Goal: Information Seeking & Learning: Learn about a topic

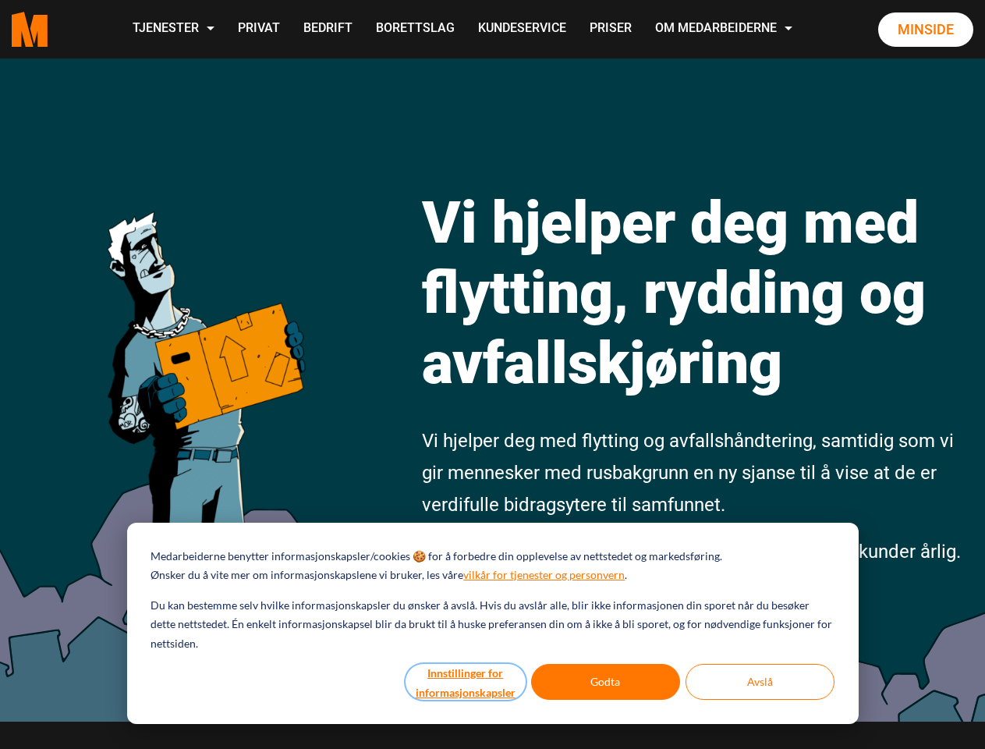
click at [466, 682] on button "Innstillinger for informasjonskapsler" at bounding box center [466, 682] width 120 height 36
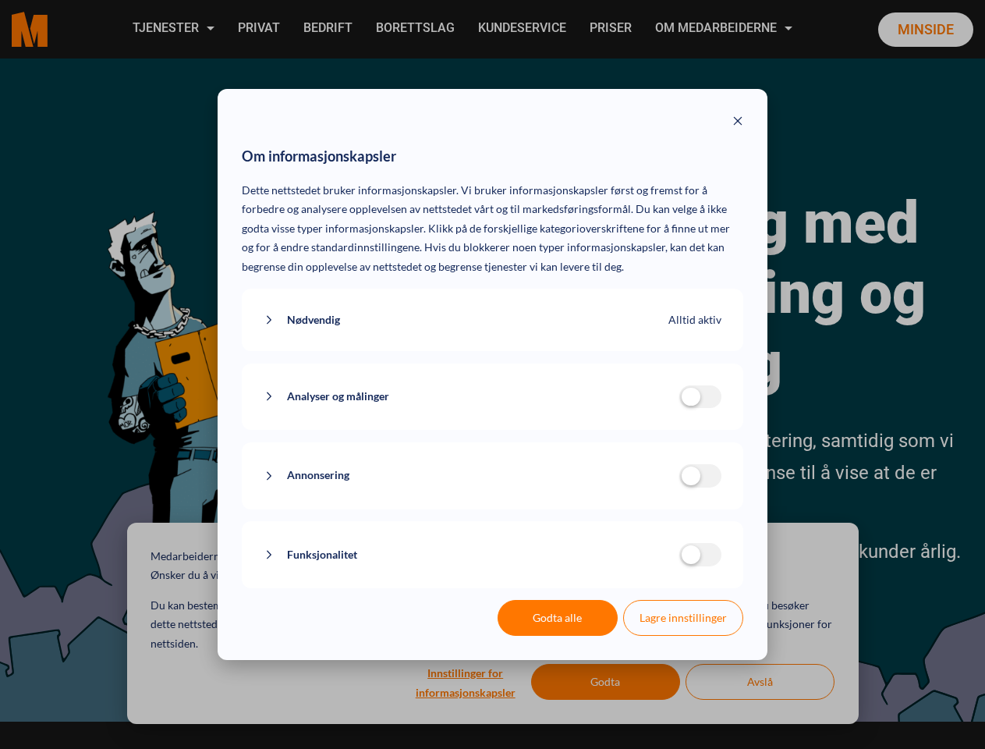
click at [606, 682] on div "Om informasjonskapsler Dette nettstedet bruker informasjonskapsler. Vi bruker i…" at bounding box center [492, 374] width 985 height 749
click at [760, 682] on div "Om informasjonskapsler Dette nettstedet bruker informasjonskapsler. Vi bruker i…" at bounding box center [492, 374] width 985 height 749
click at [172, 29] on div "Om informasjonskapsler Dette nettstedet bruker informasjonskapsler. Vi bruker i…" at bounding box center [492, 374] width 985 height 749
click at [725, 29] on div "Om informasjonskapsler Dette nettstedet bruker informasjonskapsler. Vi bruker i…" at bounding box center [492, 374] width 985 height 749
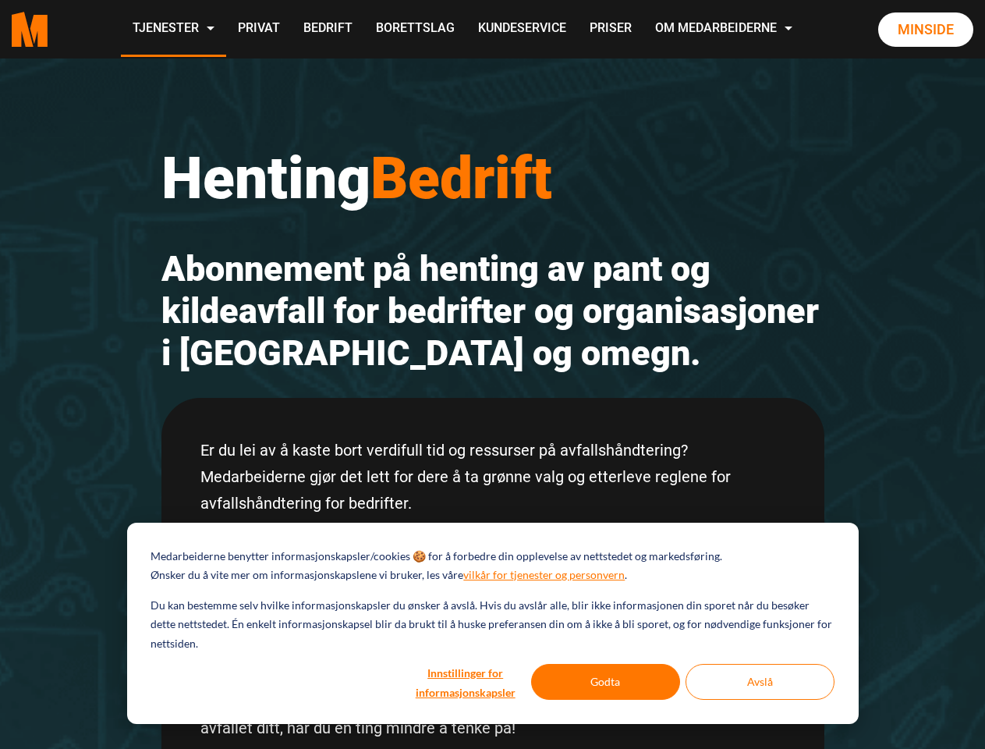
click at [492, 374] on h2 "Abonnement på henting av pant og kildeavfall for bedrifter og organisasjoner i …" at bounding box center [492, 311] width 663 height 126
click at [466, 682] on button "Innstillinger for informasjonskapsler" at bounding box center [466, 682] width 120 height 36
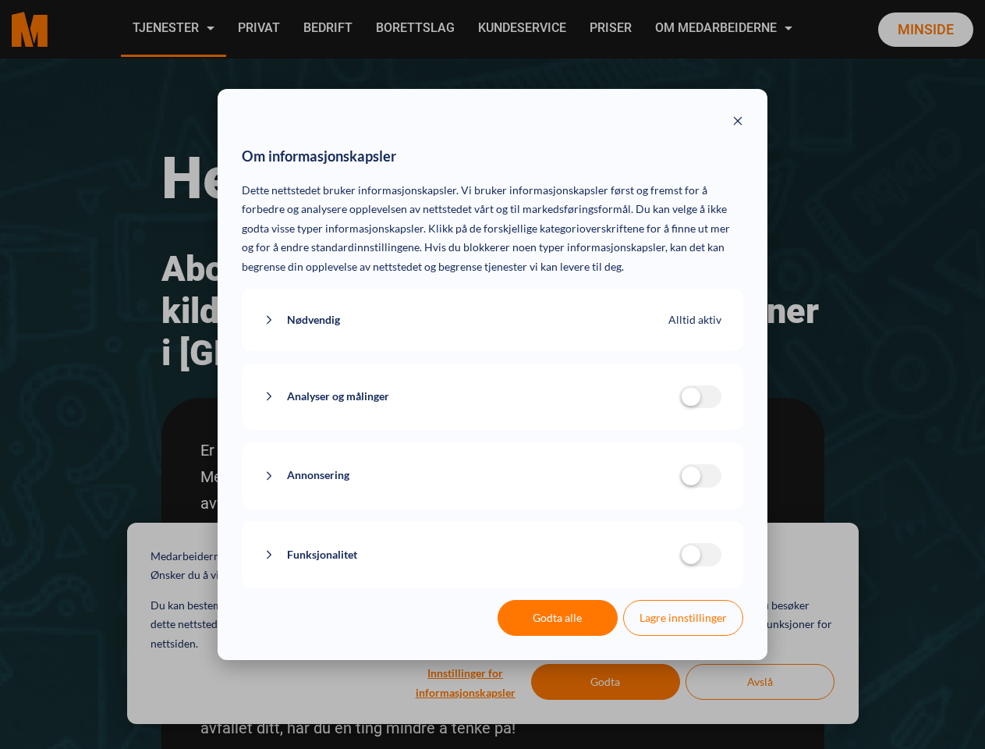
click at [606, 682] on div "Om informasjonskapsler Dette nettstedet bruker informasjonskapsler. Vi bruker i…" at bounding box center [492, 374] width 985 height 749
click at [760, 682] on div "Om informasjonskapsler Dette nettstedet bruker informasjonskapsler. Vi bruker i…" at bounding box center [492, 374] width 985 height 749
click at [172, 29] on div "Om informasjonskapsler Dette nettstedet bruker informasjonskapsler. Vi bruker i…" at bounding box center [492, 374] width 985 height 749
click at [725, 29] on div "Om informasjonskapsler Dette nettstedet bruker informasjonskapsler. Vi bruker i…" at bounding box center [492, 374] width 985 height 749
